Goal: Information Seeking & Learning: Check status

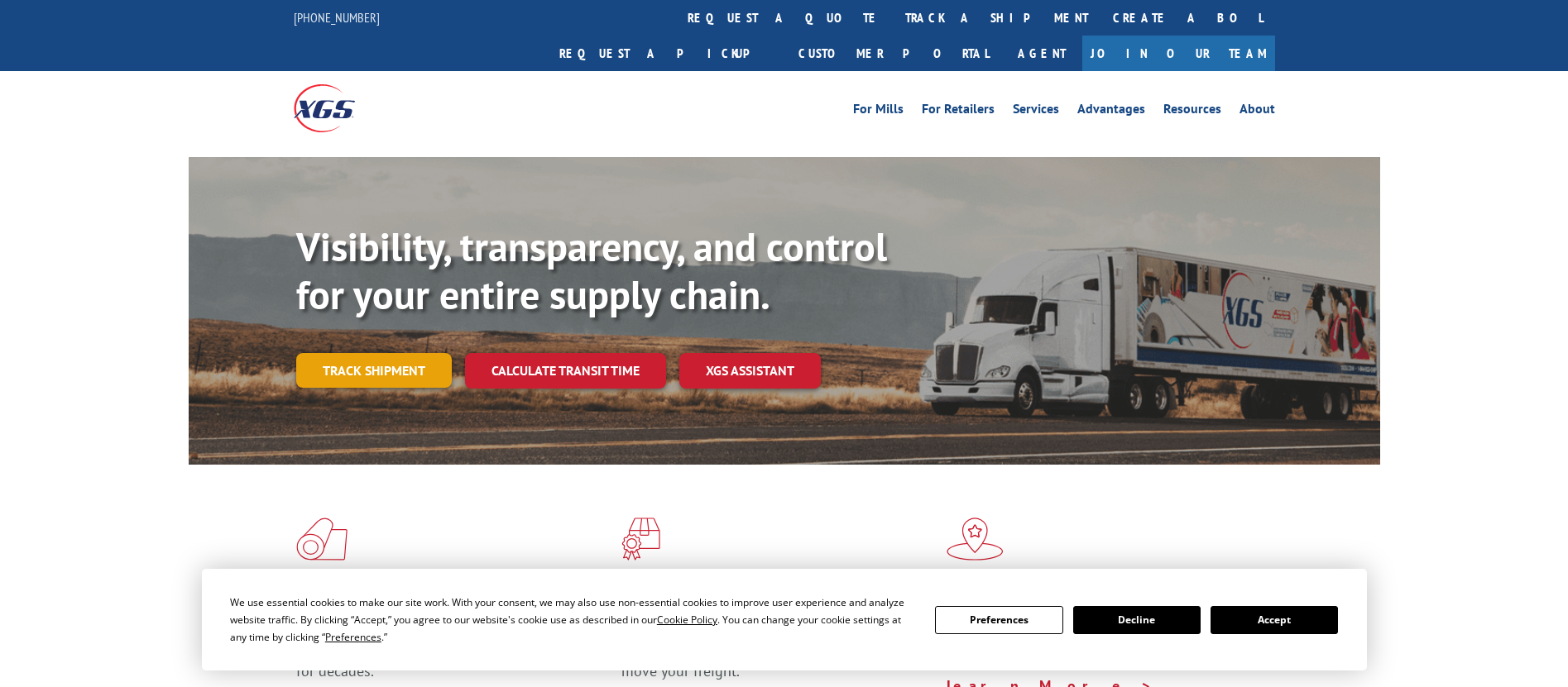
click at [363, 354] on link "Track shipment" at bounding box center [374, 371] width 156 height 34
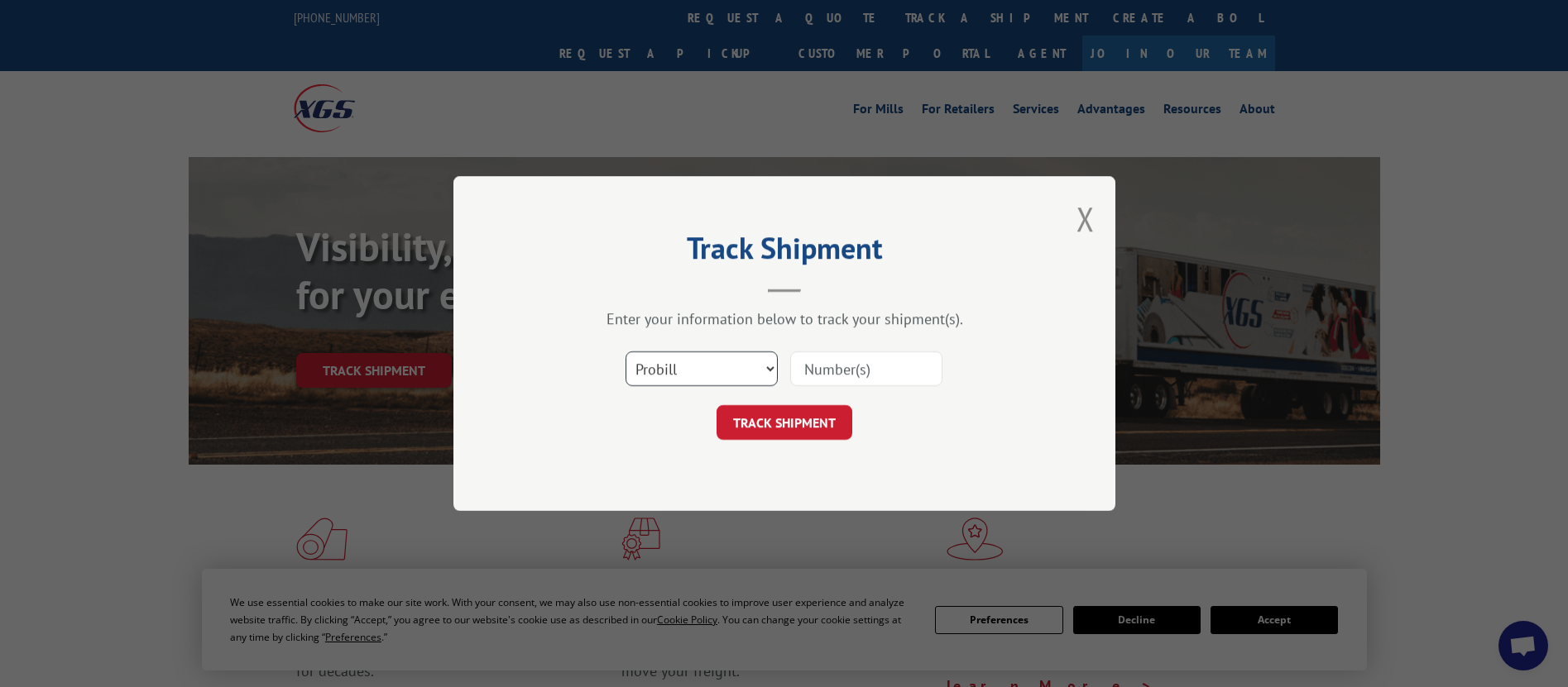
scroll to position [248, 0]
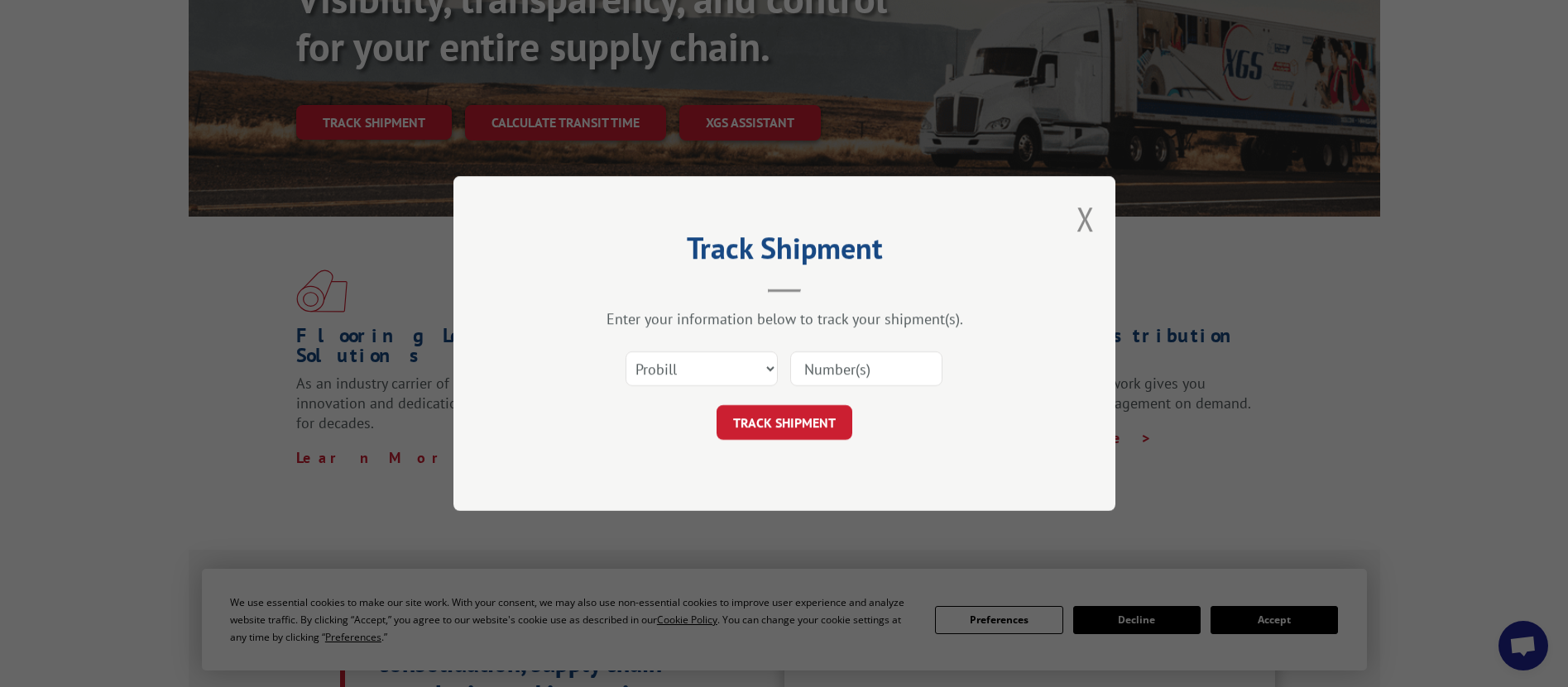
click at [837, 368] on input at bounding box center [866, 369] width 152 height 34
paste input "444478"
type input "444478"
click at [830, 419] on button "TRACK SHIPMENT" at bounding box center [785, 422] width 136 height 34
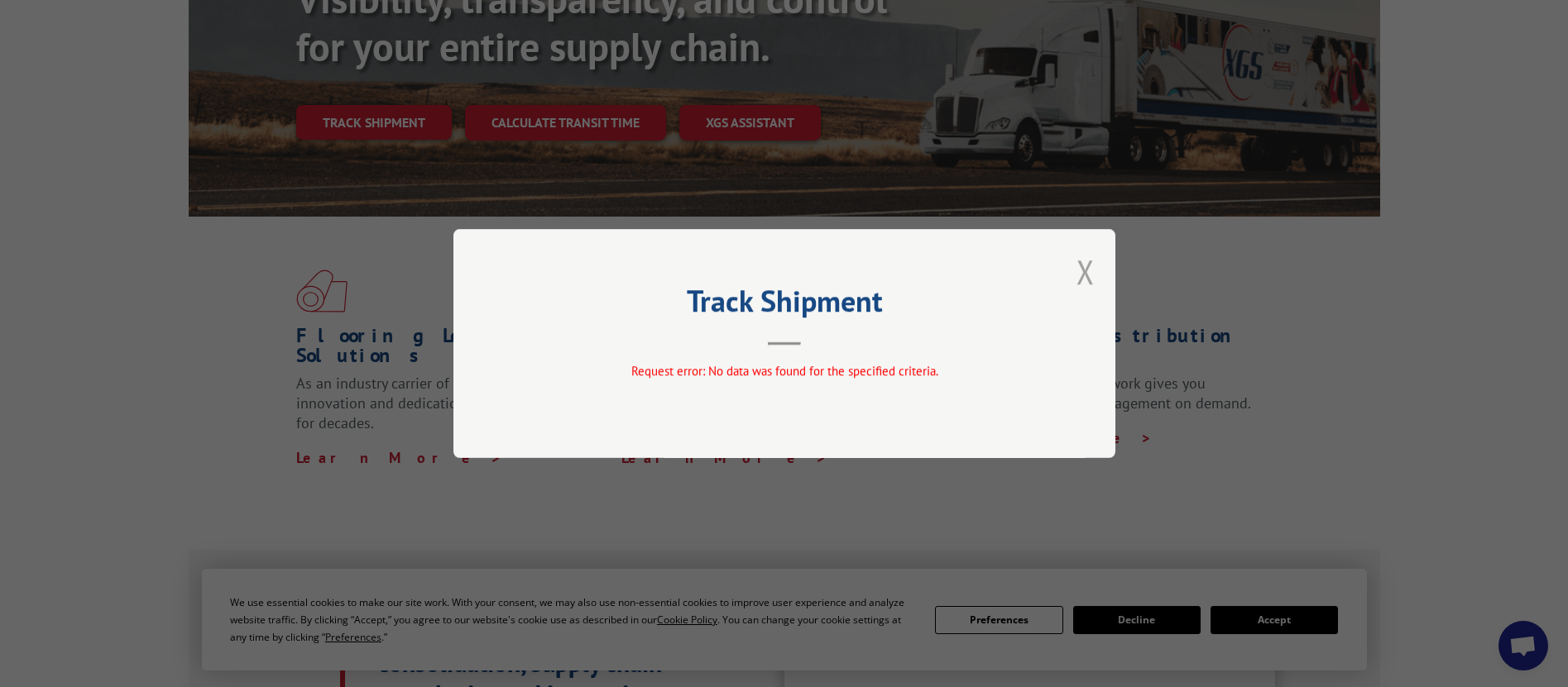
click at [1091, 285] on button "Close modal" at bounding box center [1085, 271] width 18 height 44
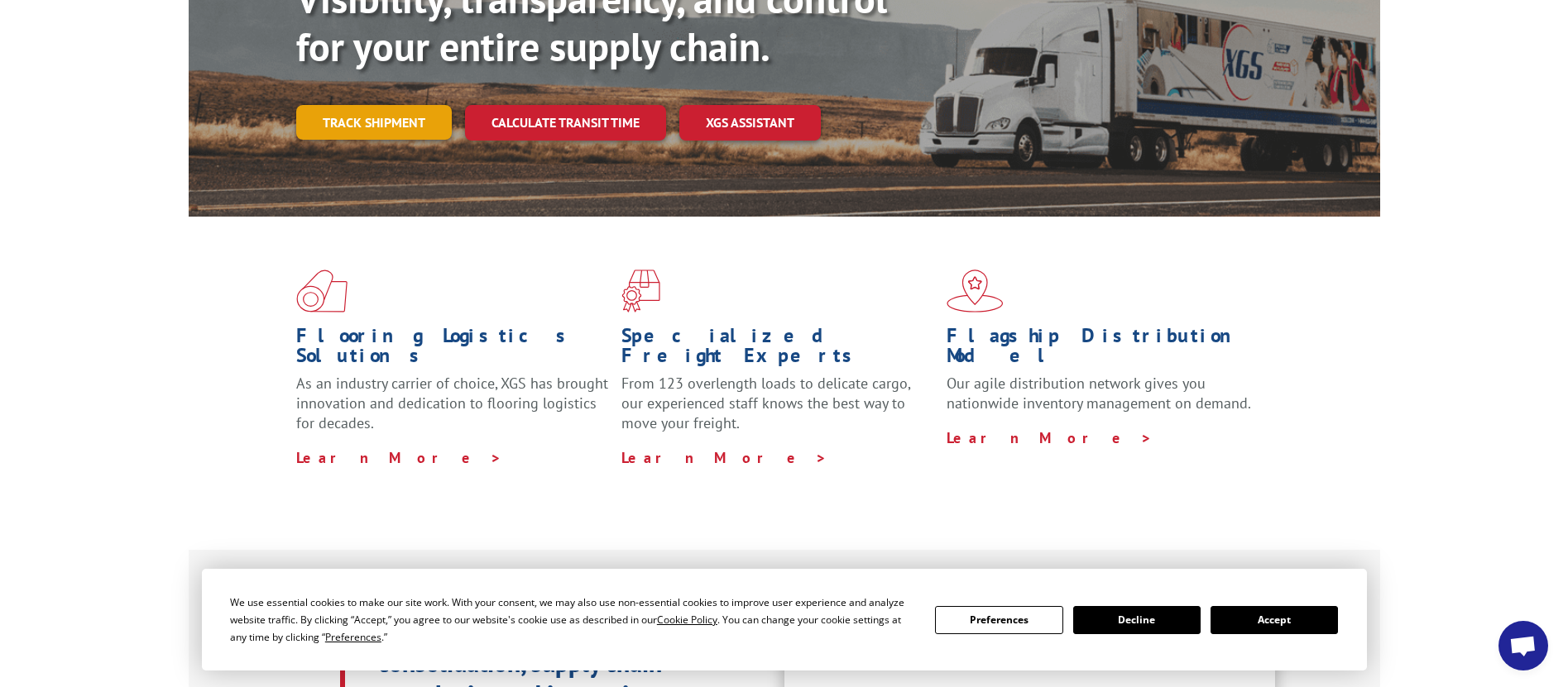
click at [352, 105] on link "Track shipment" at bounding box center [374, 122] width 156 height 34
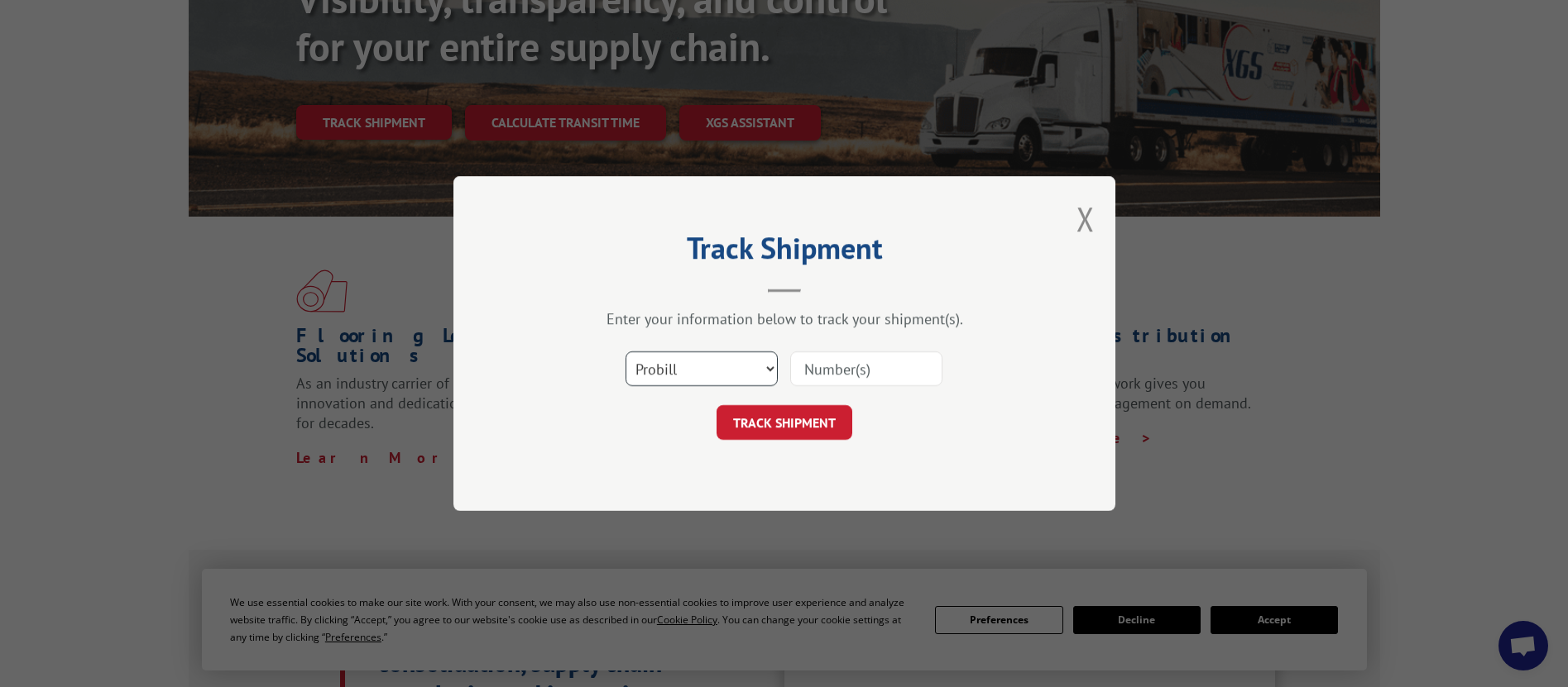
click at [711, 364] on select "Select category... Probill BOL PO" at bounding box center [701, 369] width 152 height 34
select select "bol"
click at [625, 352] on select "Select category... Probill BOL PO" at bounding box center [701, 369] width 152 height 34
click at [858, 369] on input at bounding box center [866, 369] width 152 height 34
paste input "444478"
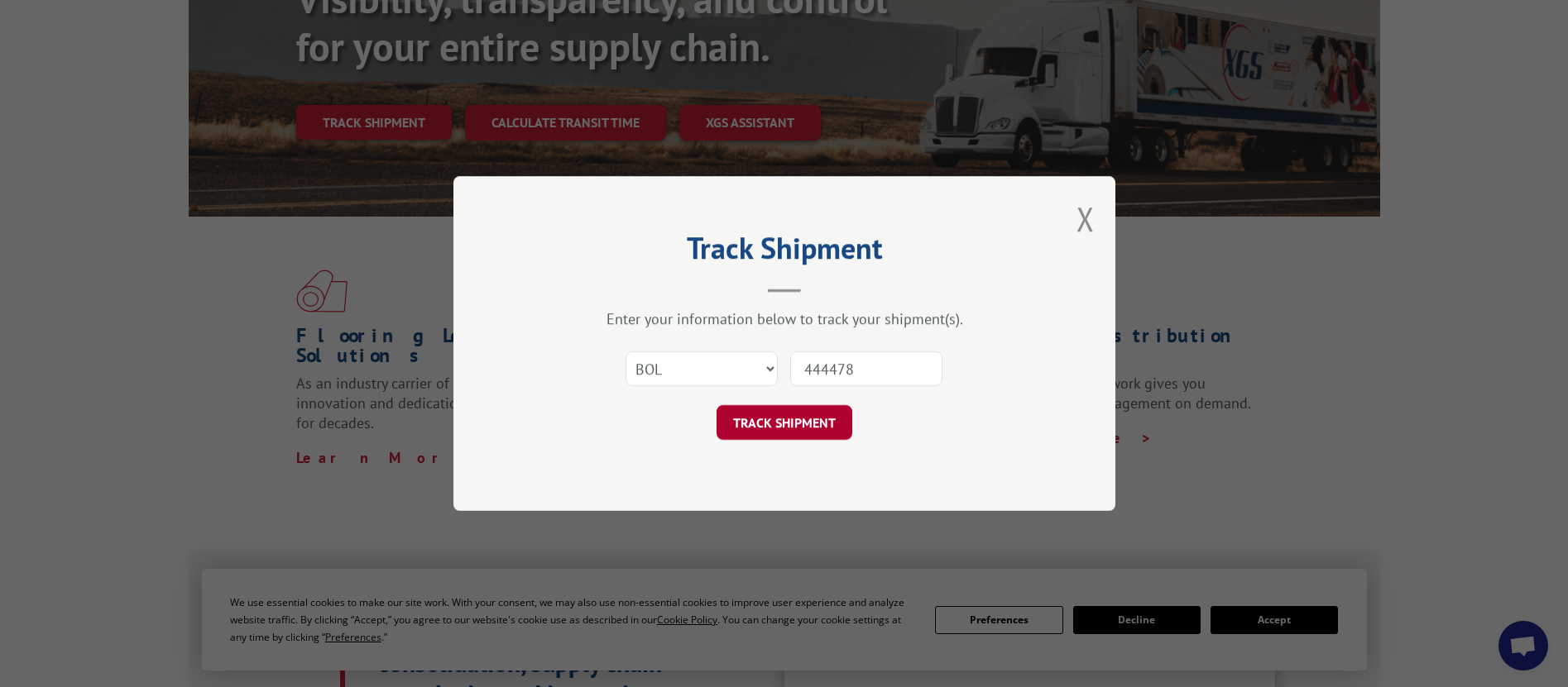
type input "444478"
click at [826, 417] on button "TRACK SHIPMENT" at bounding box center [785, 422] width 136 height 34
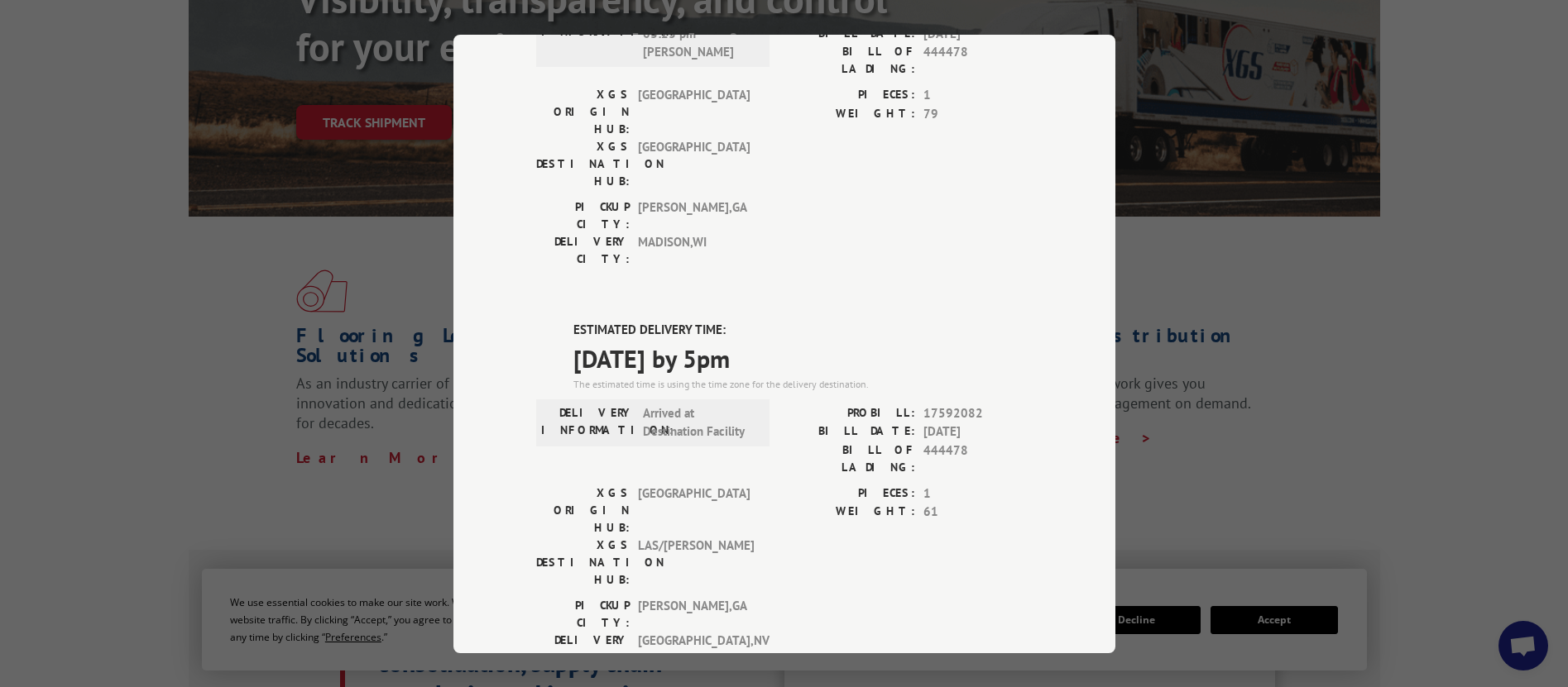
scroll to position [331, 0]
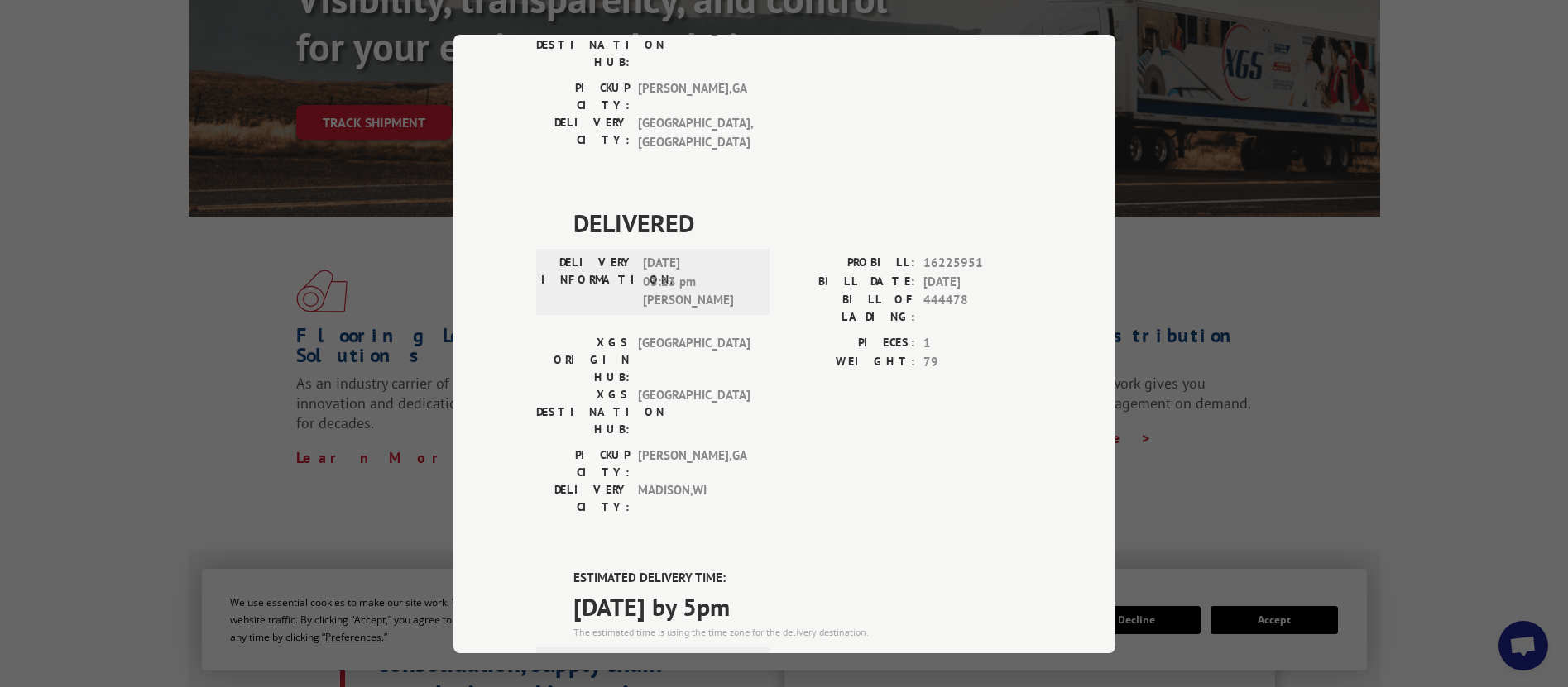
click at [900, 363] on div "DELIVERED DELIVERY INFORMATION: [DATE] 02:01 pm [PERSON_NAME]: 15071909 BILL DA…" at bounding box center [784, 522] width 496 height 1371
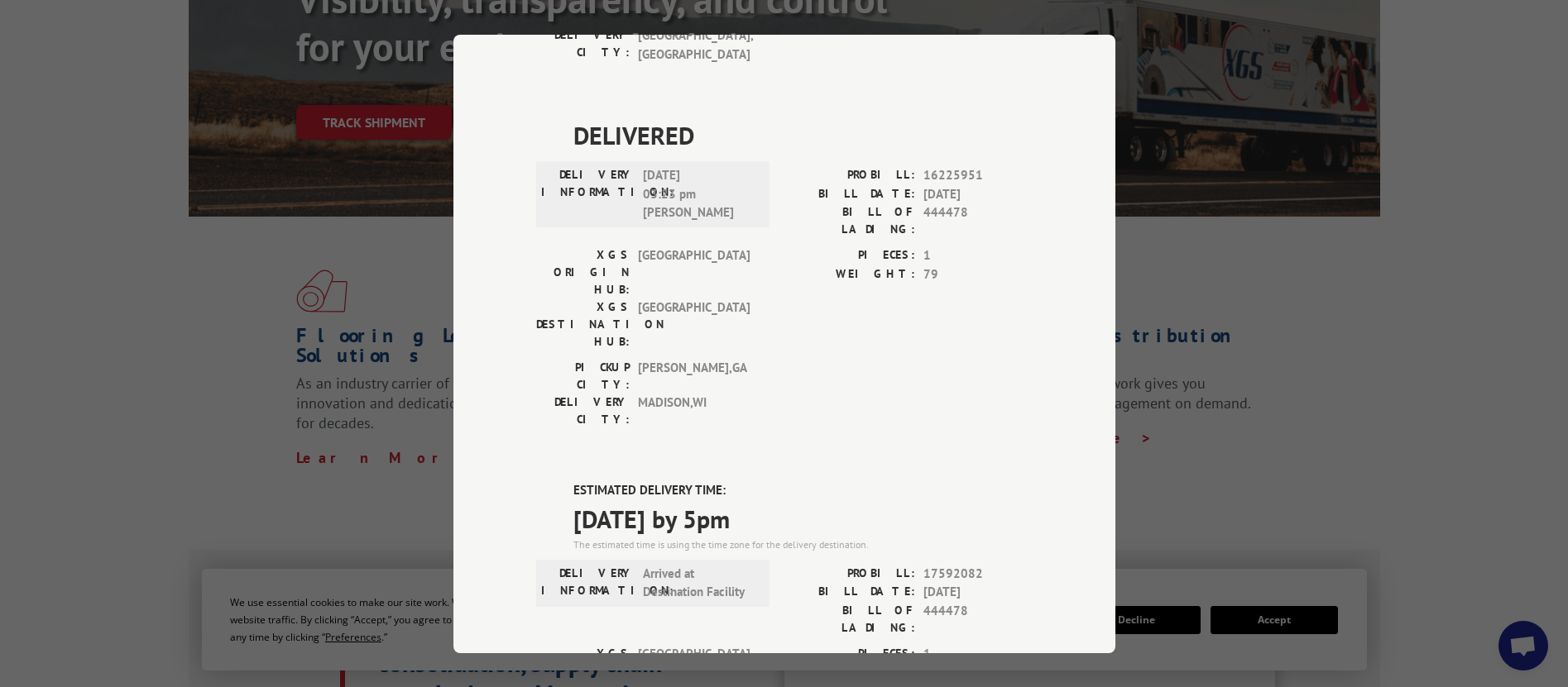
scroll to position [335, 0]
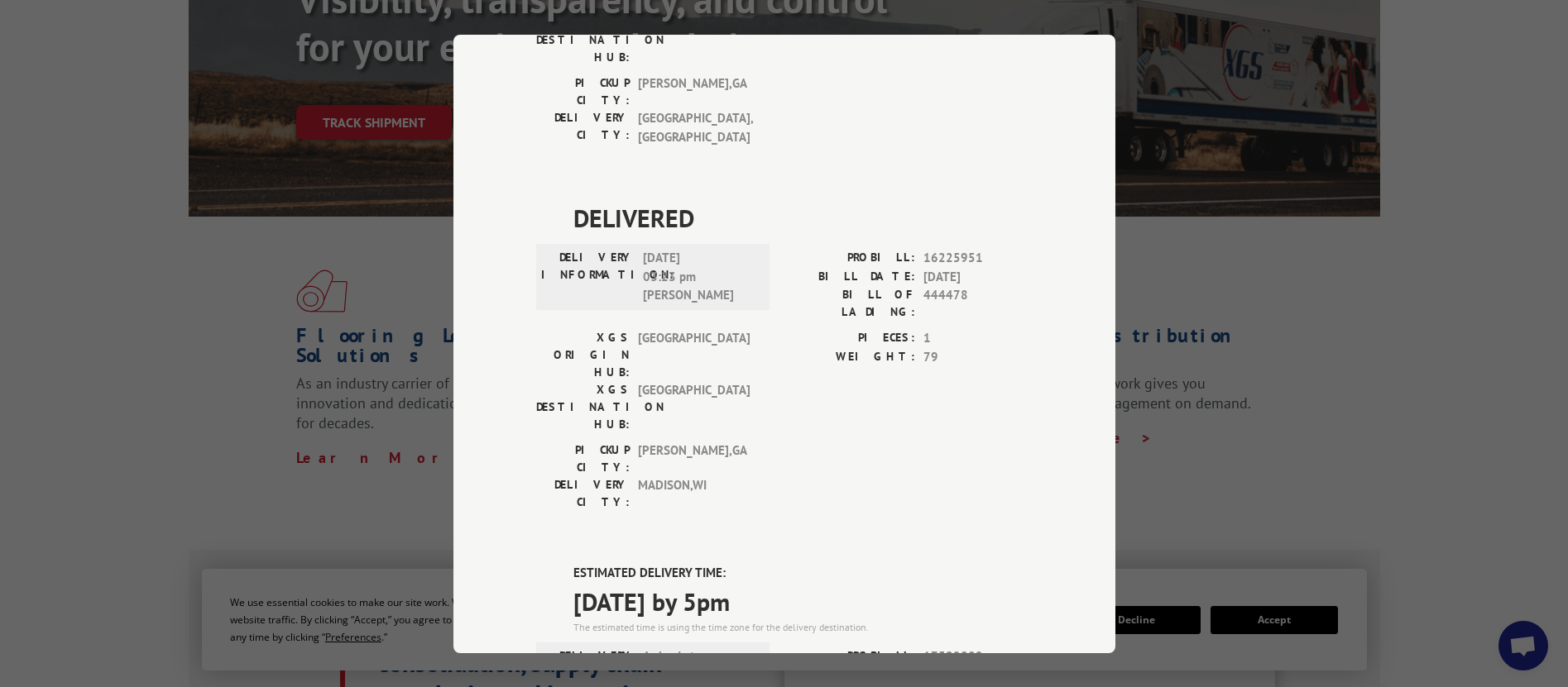
click at [966, 370] on div "DELIVERED DELIVERY INFORMATION: [DATE] 02:01 pm [PERSON_NAME]: 15071909 BILL DA…" at bounding box center [784, 517] width 496 height 1371
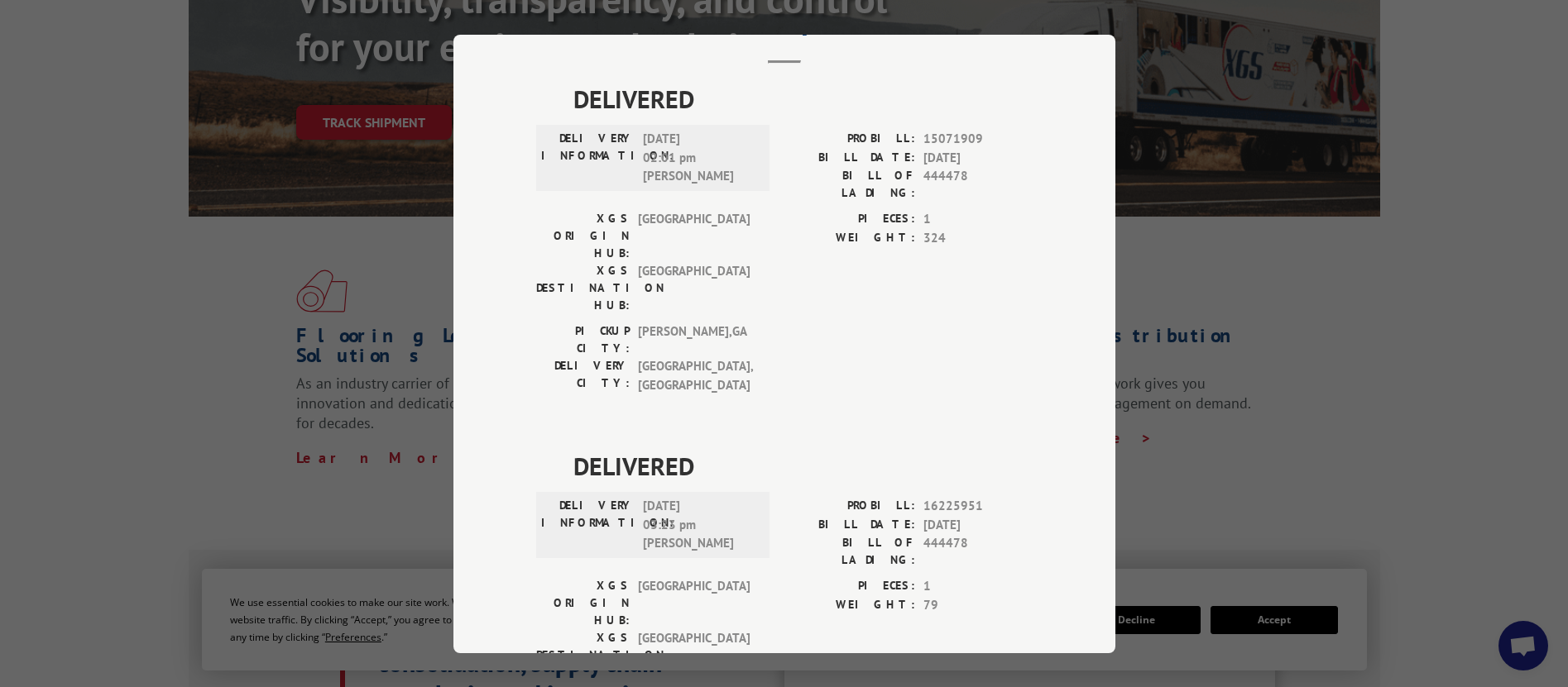
scroll to position [0, 0]
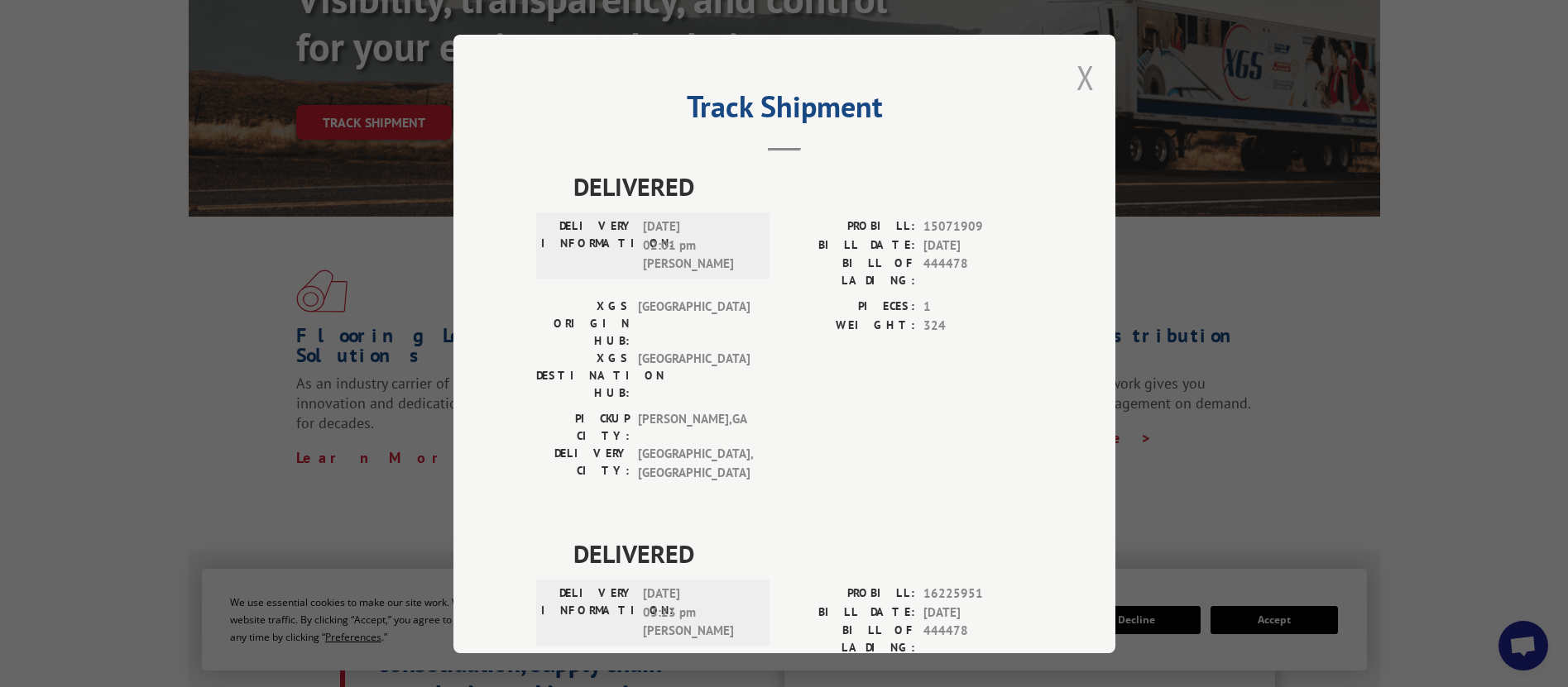
click at [1084, 83] on button "Close modal" at bounding box center [1085, 77] width 18 height 44
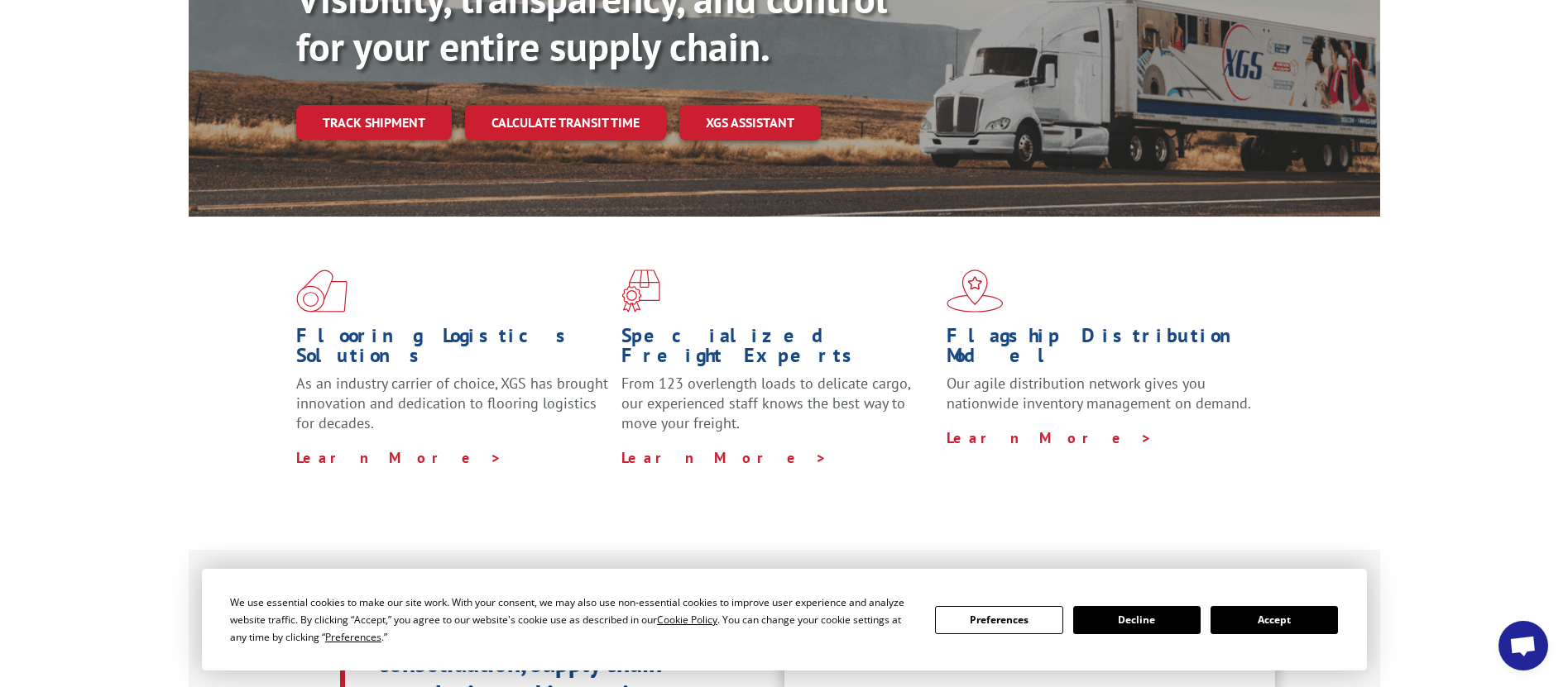
click at [101, 407] on div "Flooring Logistics Solutions As an industry carrier of choice, XGS has brought …" at bounding box center [784, 383] width 1568 height 333
